Goal: Task Accomplishment & Management: Manage account settings

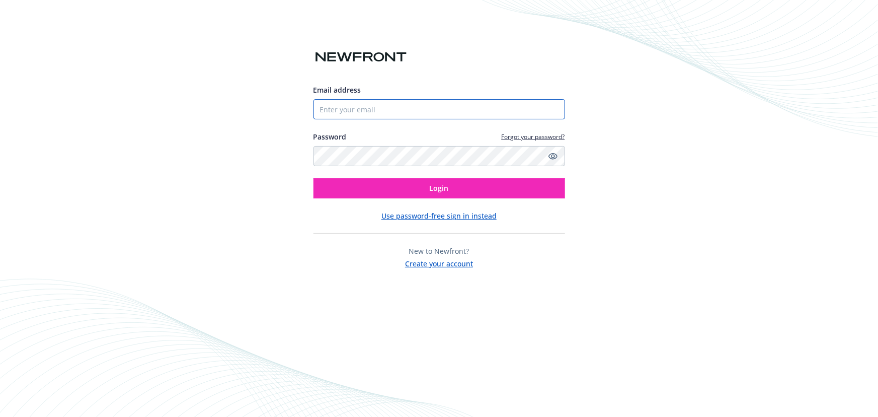
click at [359, 113] on input "Email address" at bounding box center [440, 109] width 252 height 20
type input "[EMAIL_ADDRESS][DOMAIN_NAME]"
click at [314, 178] on button "Login" at bounding box center [440, 188] width 252 height 20
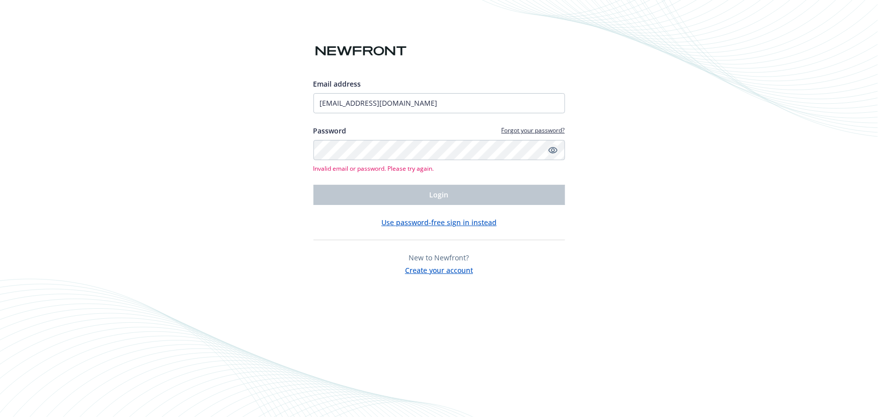
click at [553, 150] on icon "Show password" at bounding box center [553, 149] width 9 height 9
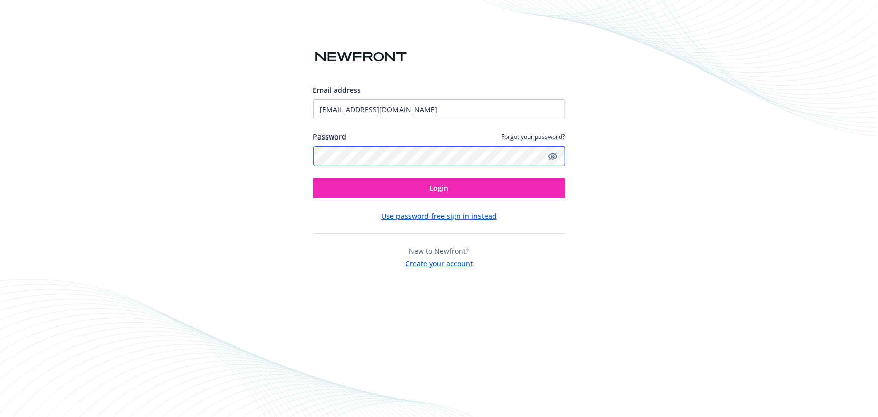
click at [314, 178] on button "Login" at bounding box center [440, 188] width 252 height 20
